Goal: Task Accomplishment & Management: Manage account settings

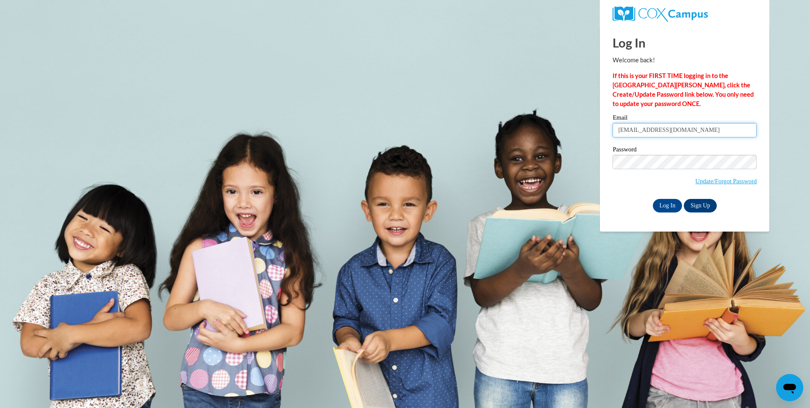
click at [682, 131] on input "tmstrader88@gmail.com" at bounding box center [685, 130] width 144 height 14
type input "[EMAIL_ADDRESS][DOMAIN_NAME]"
click at [675, 201] on input "Log In" at bounding box center [668, 206] width 30 height 14
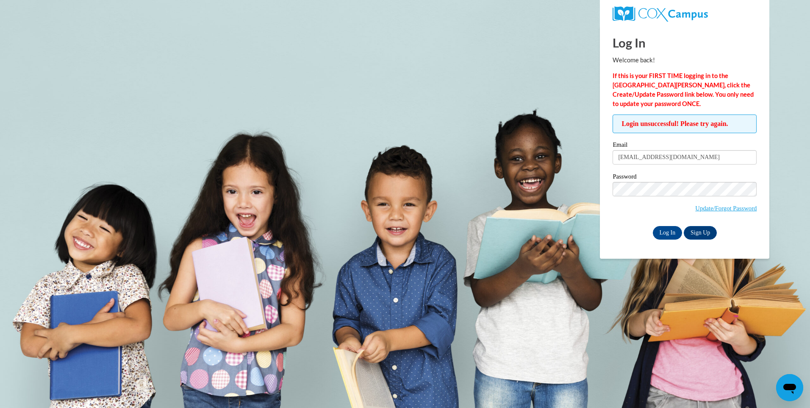
click at [763, 163] on div "Login unsuccessful! Please try again. Please enter your email! Please enter you…" at bounding box center [684, 176] width 157 height 125
click at [718, 158] on input "[EMAIL_ADDRESS][DOMAIN_NAME]" at bounding box center [685, 157] width 144 height 14
type input "K"
type input "[EMAIL_ADDRESS][DOMAIN_NAME]"
click at [667, 232] on input "Log In" at bounding box center [668, 233] width 30 height 14
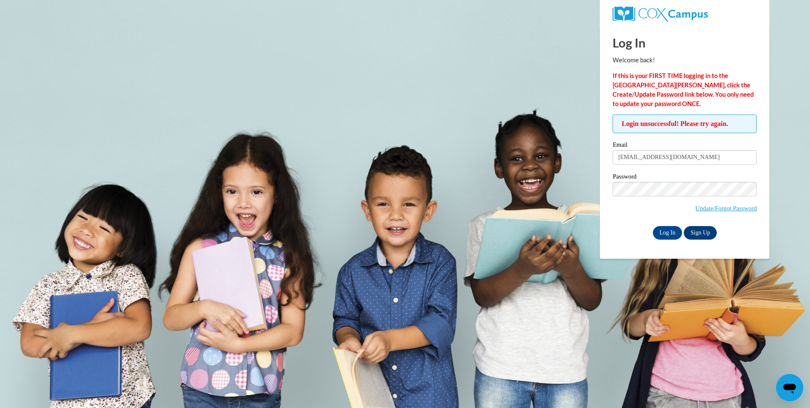
click at [610, 243] on div "Log In Welcome back! If this is your FIRST TIME logging in to the NEW Cox Campu…" at bounding box center [685, 141] width 182 height 233
click at [669, 231] on input "Log In" at bounding box center [668, 233] width 30 height 14
click at [649, 158] on input "[EMAIL_ADDRESS][DOMAIN_NAME]" at bounding box center [685, 157] width 144 height 14
type input "[EMAIL_ADDRESS][DOMAIN_NAME]"
click at [671, 232] on input "Log In" at bounding box center [668, 233] width 30 height 14
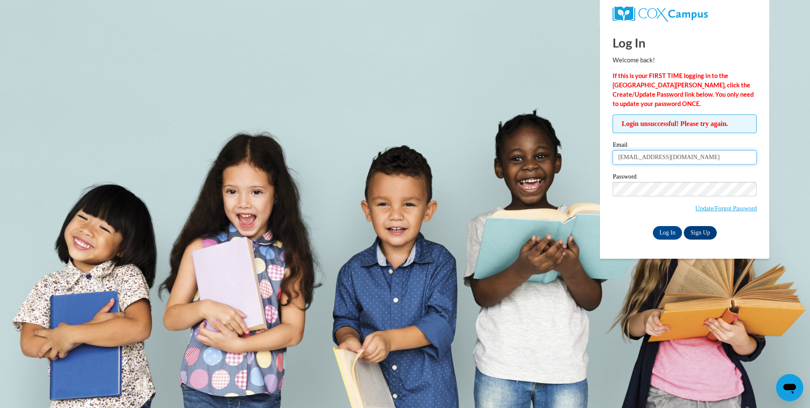
click at [725, 159] on input "KATHERINERHODES68@YAHOO.COM" at bounding box center [685, 157] width 144 height 14
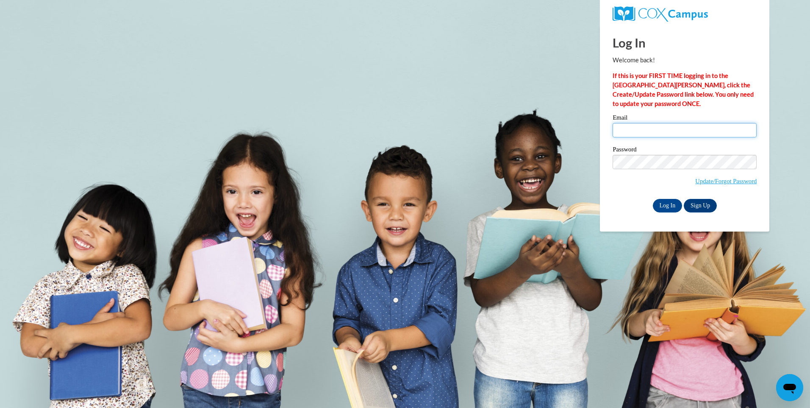
type input "[EMAIL_ADDRESS][DOMAIN_NAME]"
click at [689, 131] on input "[EMAIL_ADDRESS][DOMAIN_NAME]" at bounding box center [685, 130] width 144 height 14
